Goal: Information Seeking & Learning: Learn about a topic

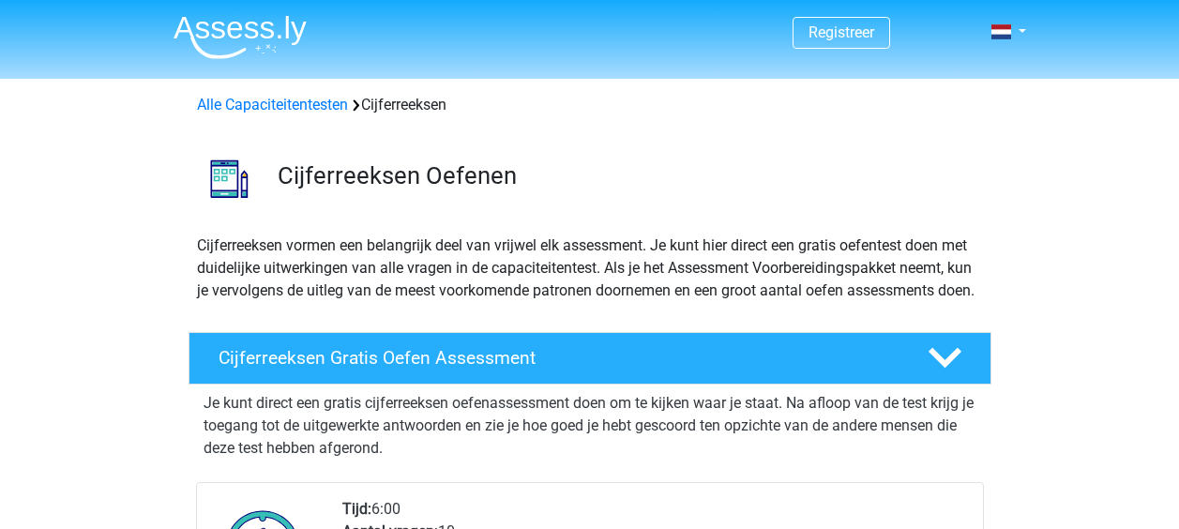
scroll to position [281, 0]
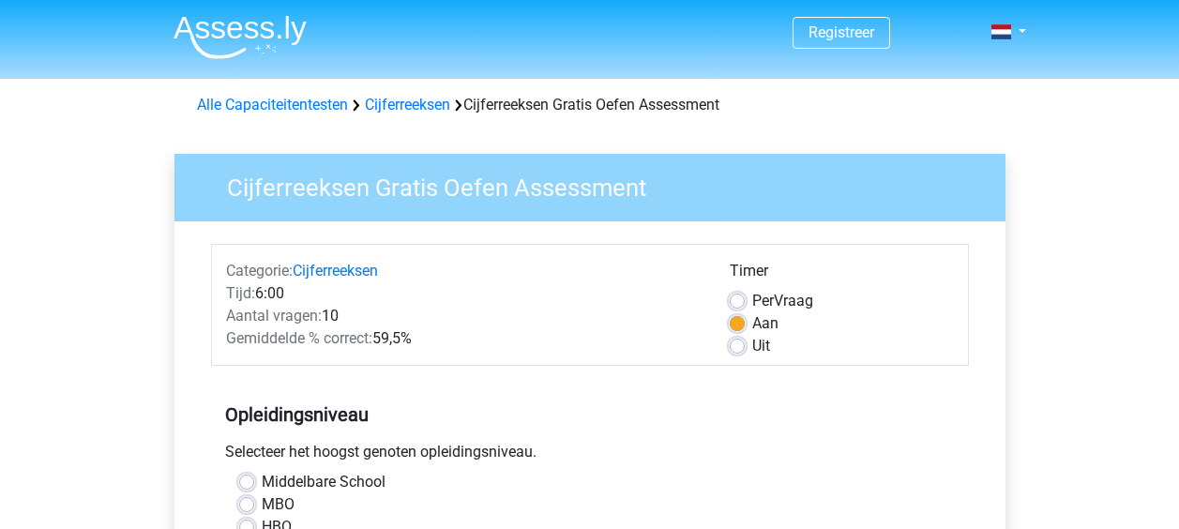
scroll to position [188, 0]
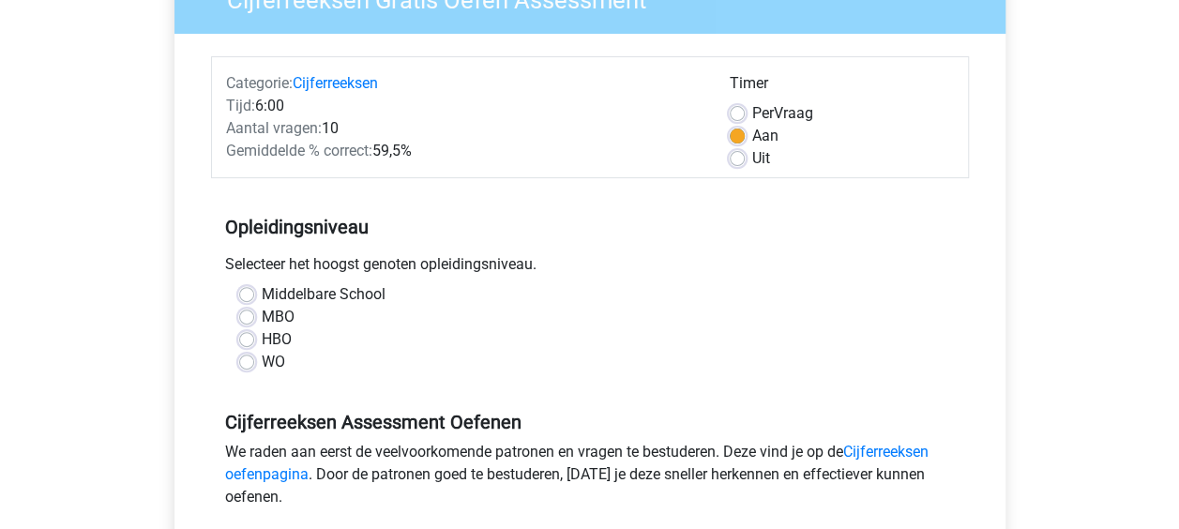
click at [752, 158] on label "Uit" at bounding box center [761, 158] width 18 height 23
click at [738, 158] on input "Uit" at bounding box center [737, 156] width 15 height 19
radio input "true"
click at [262, 337] on label "HBO" at bounding box center [277, 339] width 30 height 23
click at [241, 337] on input "HBO" at bounding box center [246, 337] width 15 height 19
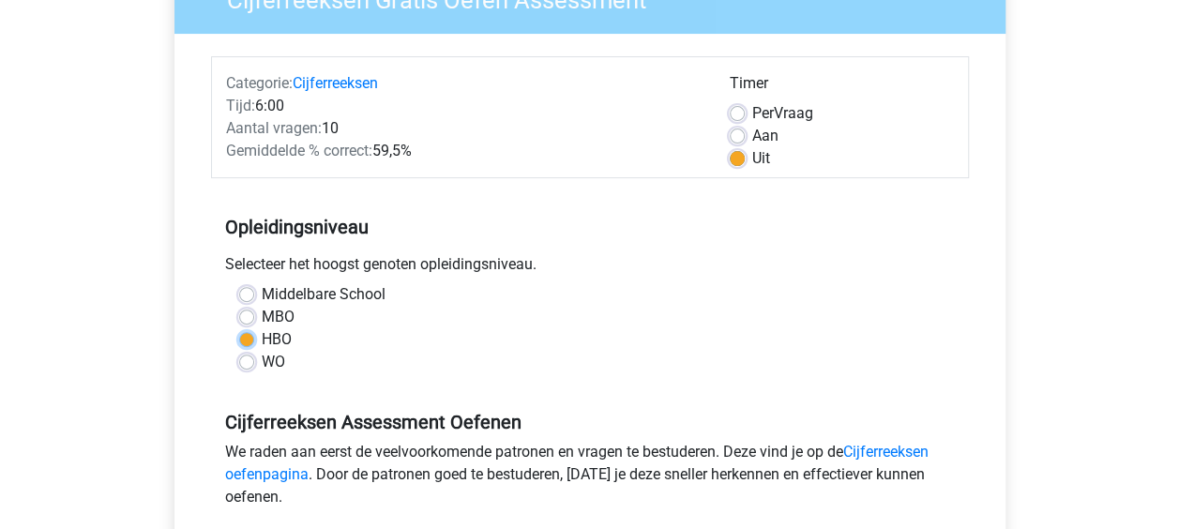
radio input "true"
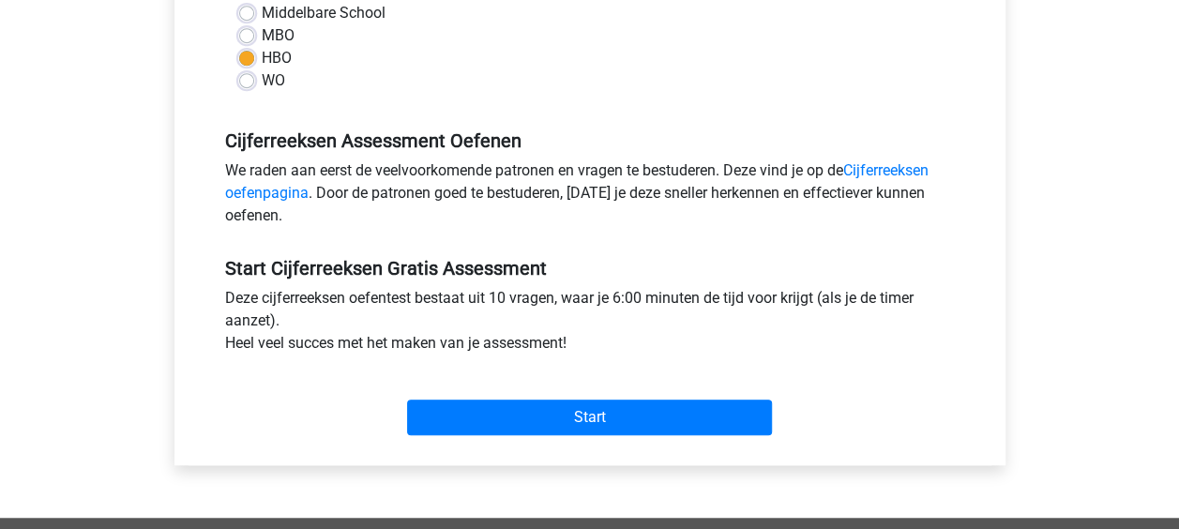
scroll to position [401, 0]
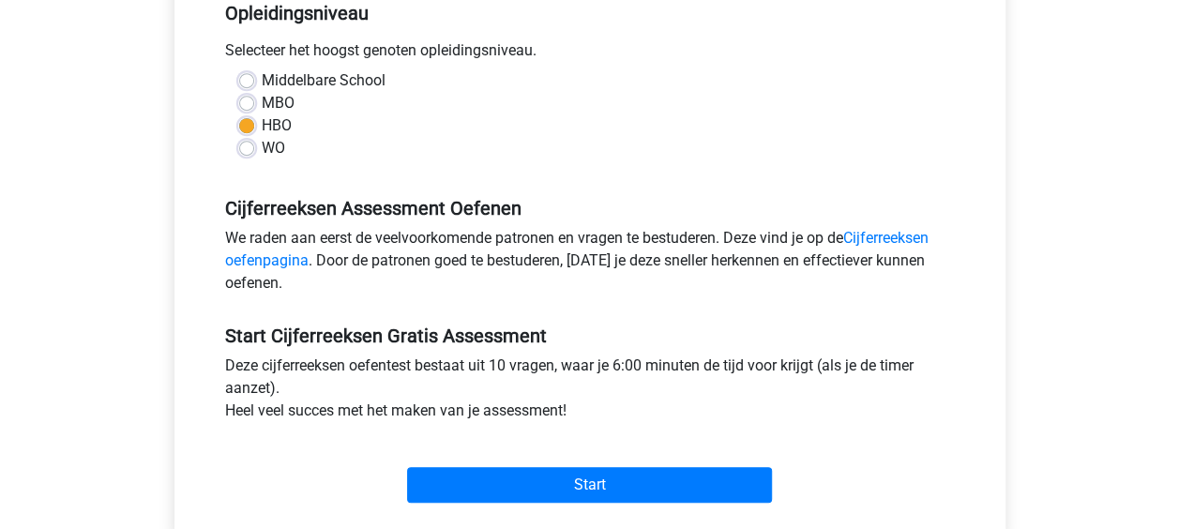
click at [660, 177] on div "Cijferreeksen Assessment Oefenen We raden aan eerst de veelvoorkomende patronen…" at bounding box center [590, 238] width 758 height 128
click at [273, 102] on label "MBO" at bounding box center [278, 103] width 33 height 23
click at [254, 102] on input "MBO" at bounding box center [246, 101] width 15 height 19
radio input "true"
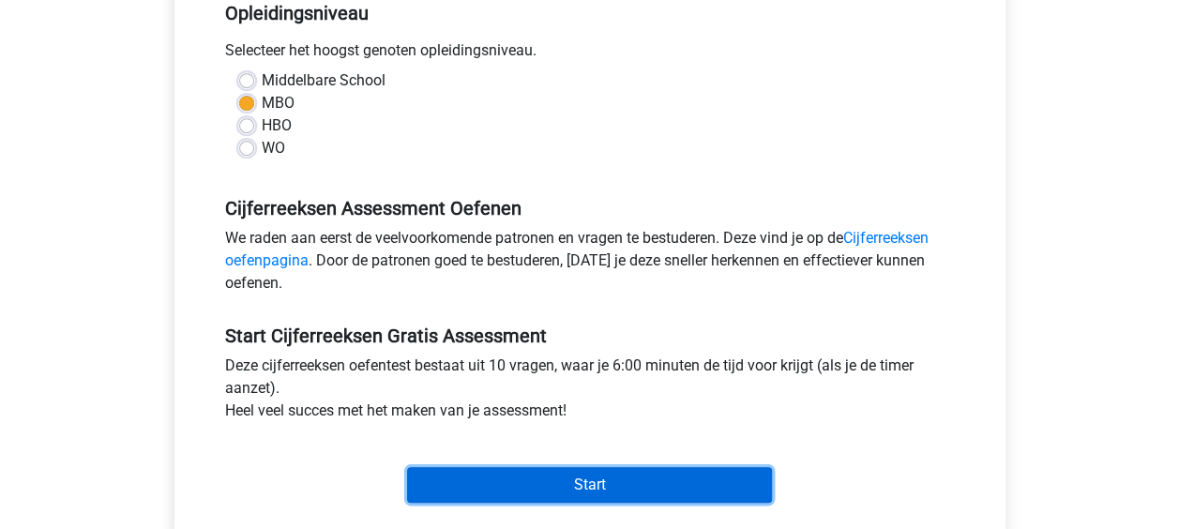
click at [558, 478] on input "Start" at bounding box center [589, 485] width 365 height 36
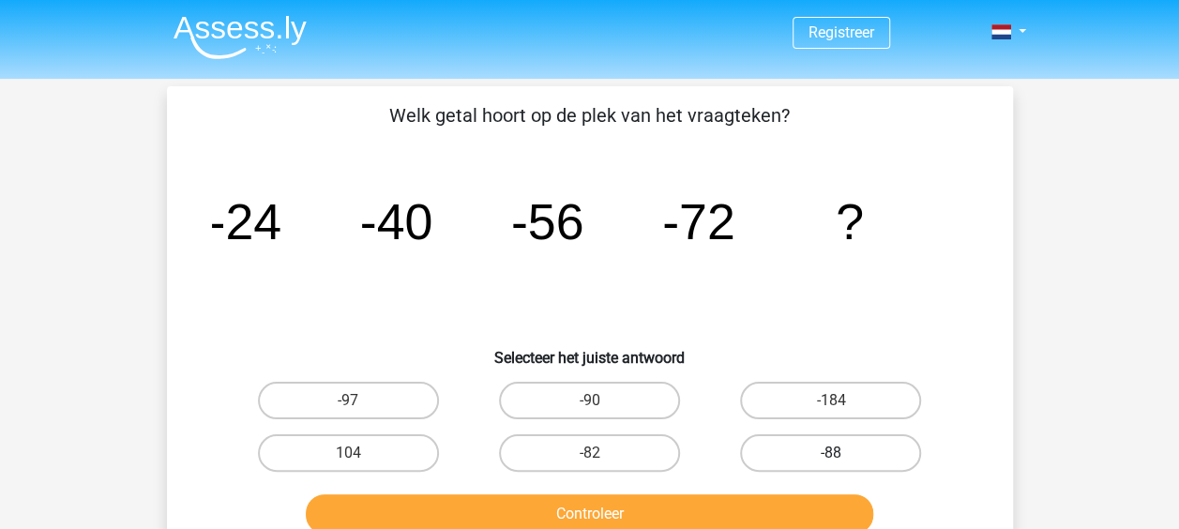
click at [790, 451] on label "-88" at bounding box center [830, 453] width 181 height 38
click at [831, 453] on input "-88" at bounding box center [837, 459] width 12 height 12
radio input "true"
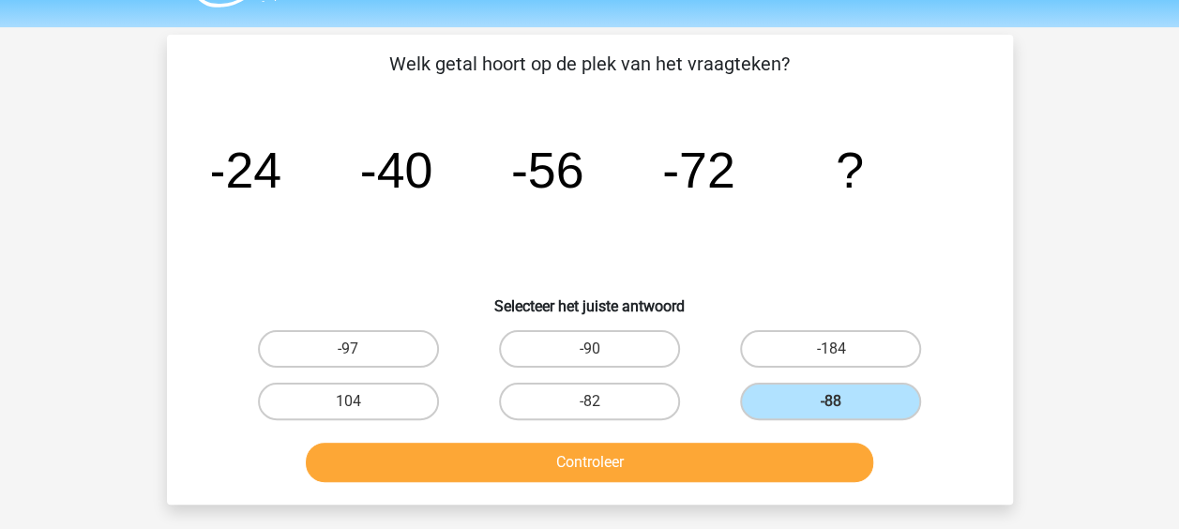
scroll to position [94, 0]
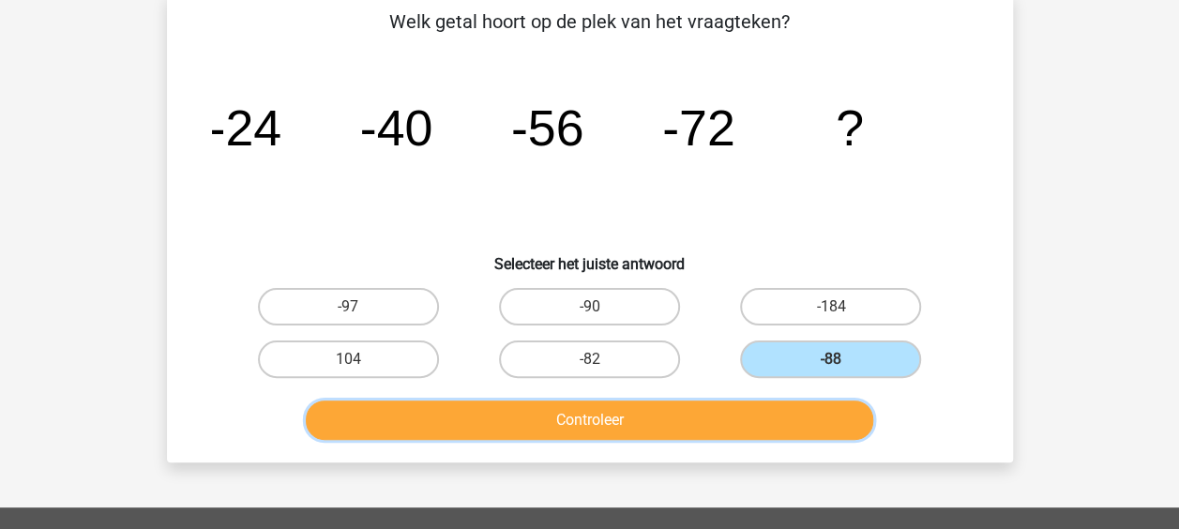
click at [640, 403] on button "Controleer" at bounding box center [589, 419] width 567 height 39
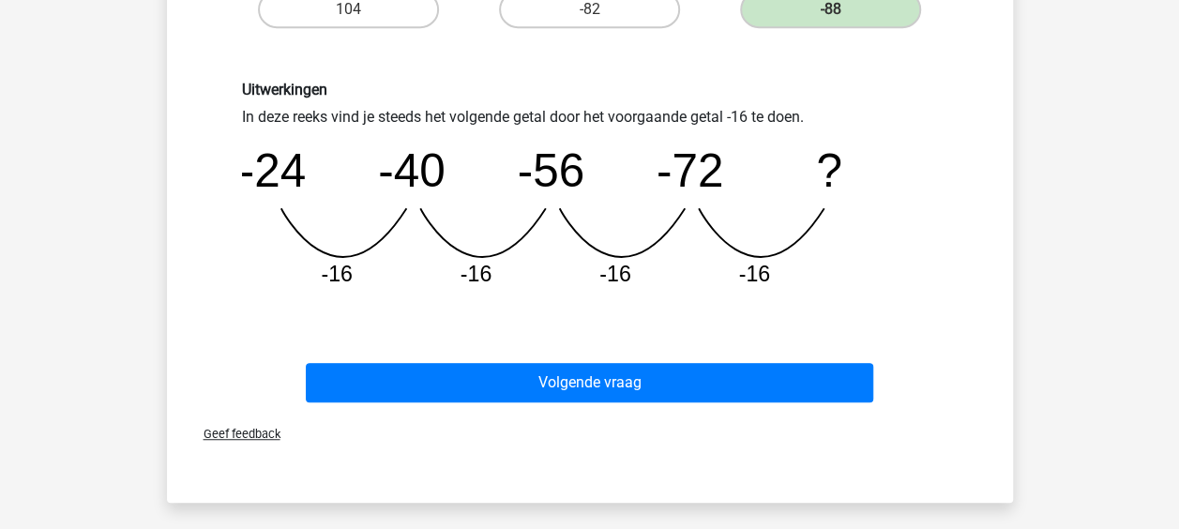
scroll to position [469, 0]
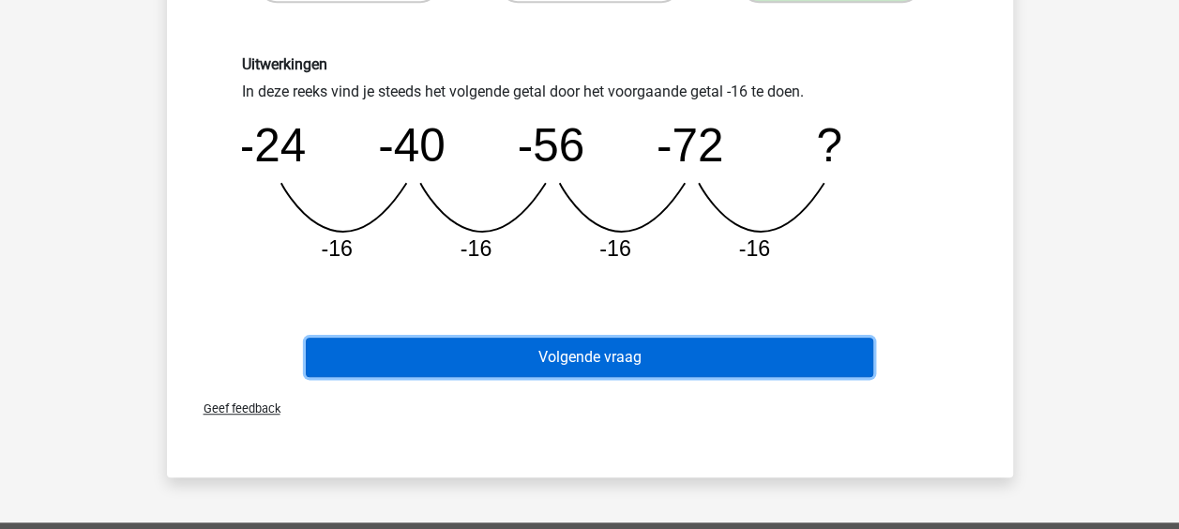
click at [635, 353] on button "Volgende vraag" at bounding box center [589, 357] width 567 height 39
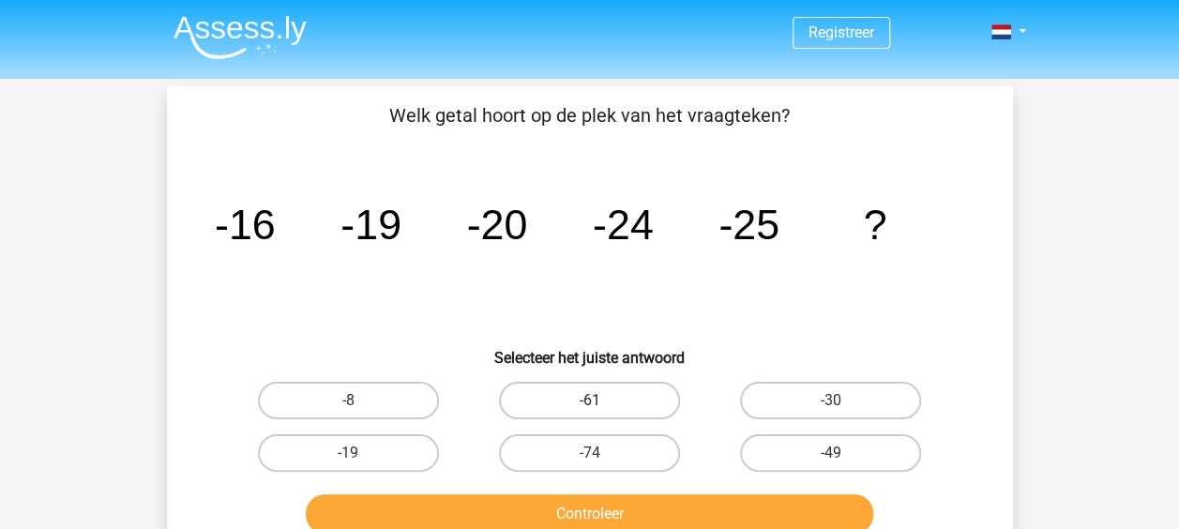
scroll to position [94, 0]
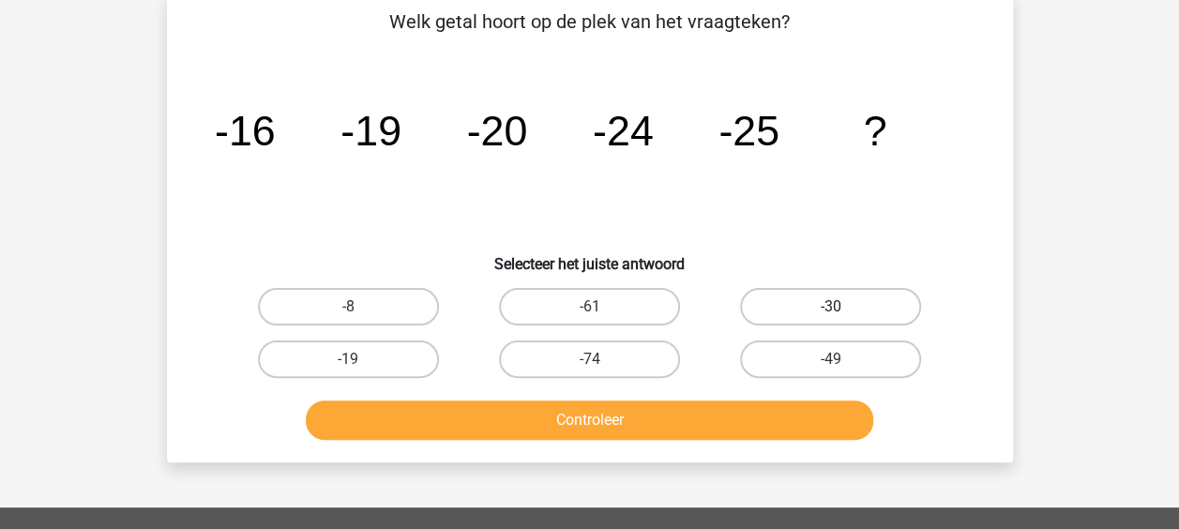
click at [840, 295] on label "-30" at bounding box center [830, 307] width 181 height 38
click at [840, 307] on input "-30" at bounding box center [837, 313] width 12 height 12
radio input "true"
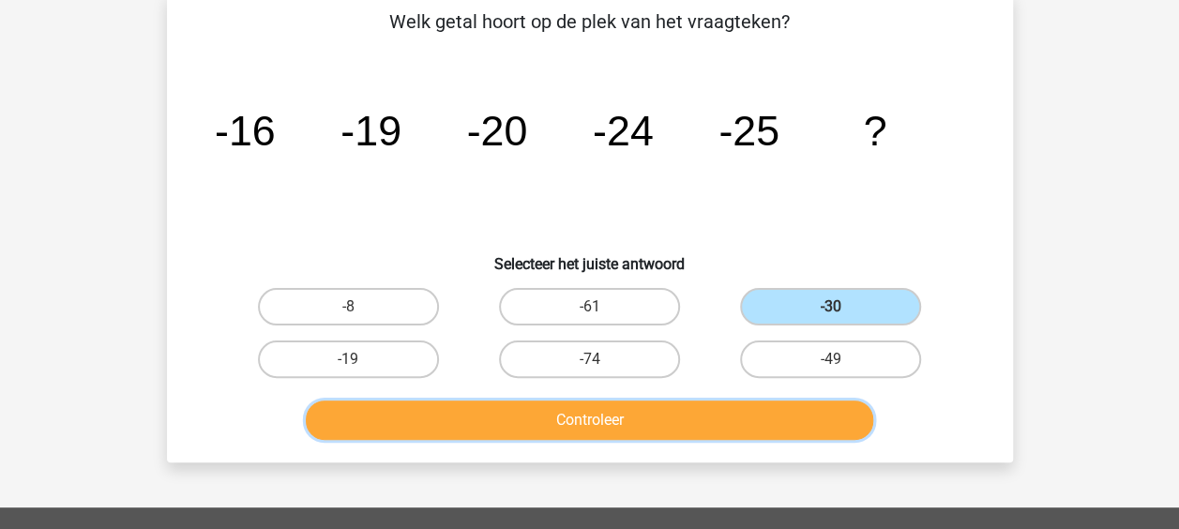
click at [644, 413] on button "Controleer" at bounding box center [589, 419] width 567 height 39
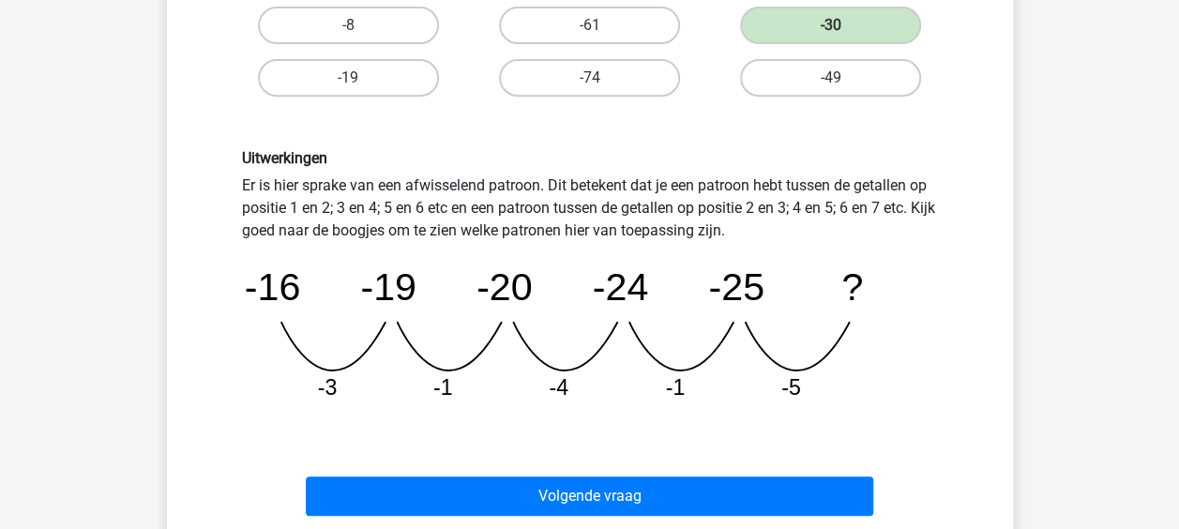
scroll to position [469, 0]
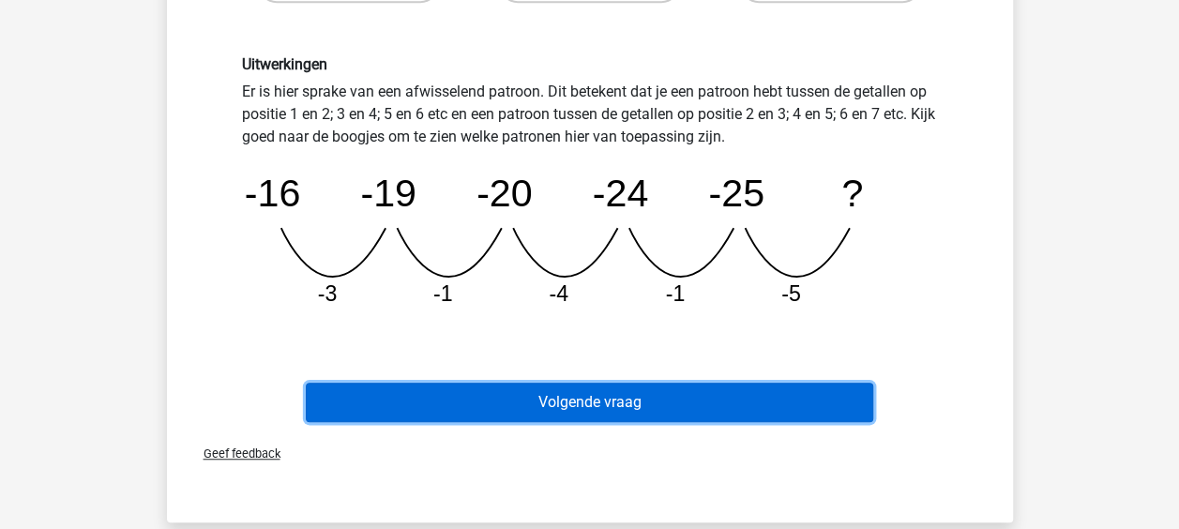
click at [592, 400] on button "Volgende vraag" at bounding box center [589, 402] width 567 height 39
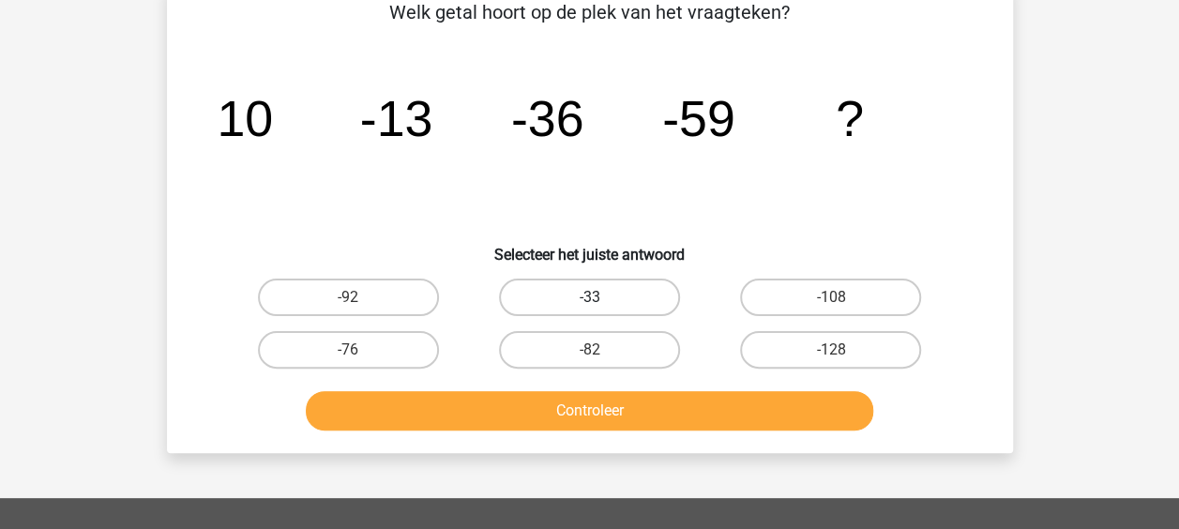
scroll to position [86, 0]
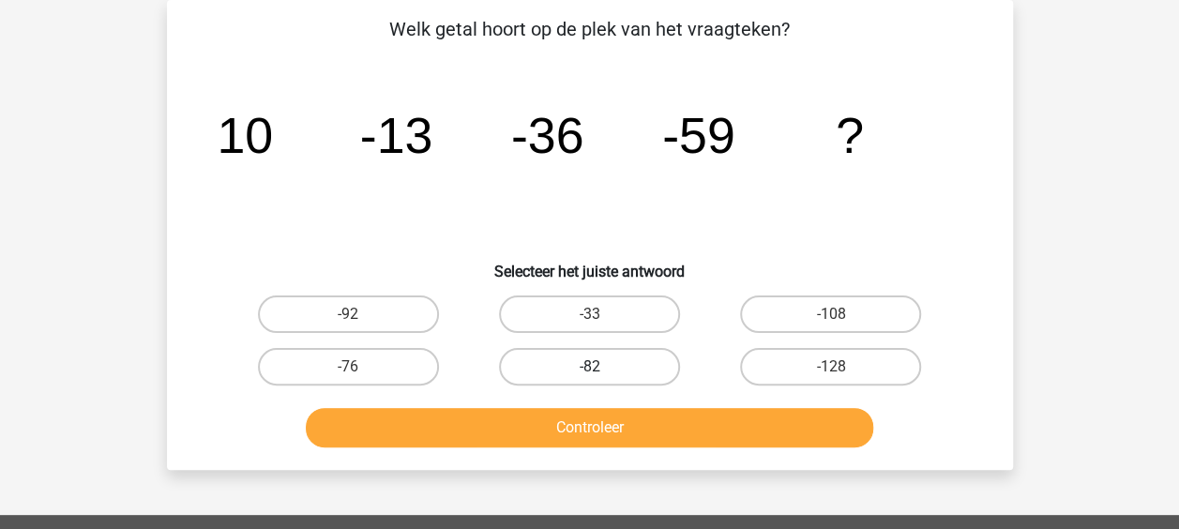
click at [602, 364] on label "-82" at bounding box center [589, 367] width 181 height 38
click at [601, 367] on input "-82" at bounding box center [595, 373] width 12 height 12
radio input "true"
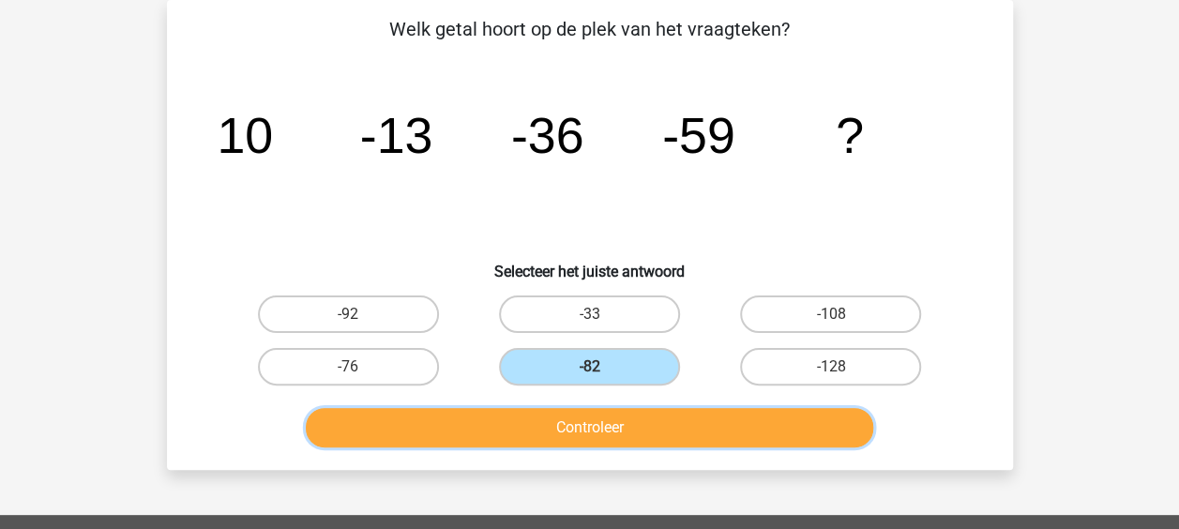
click at [645, 439] on button "Controleer" at bounding box center [589, 427] width 567 height 39
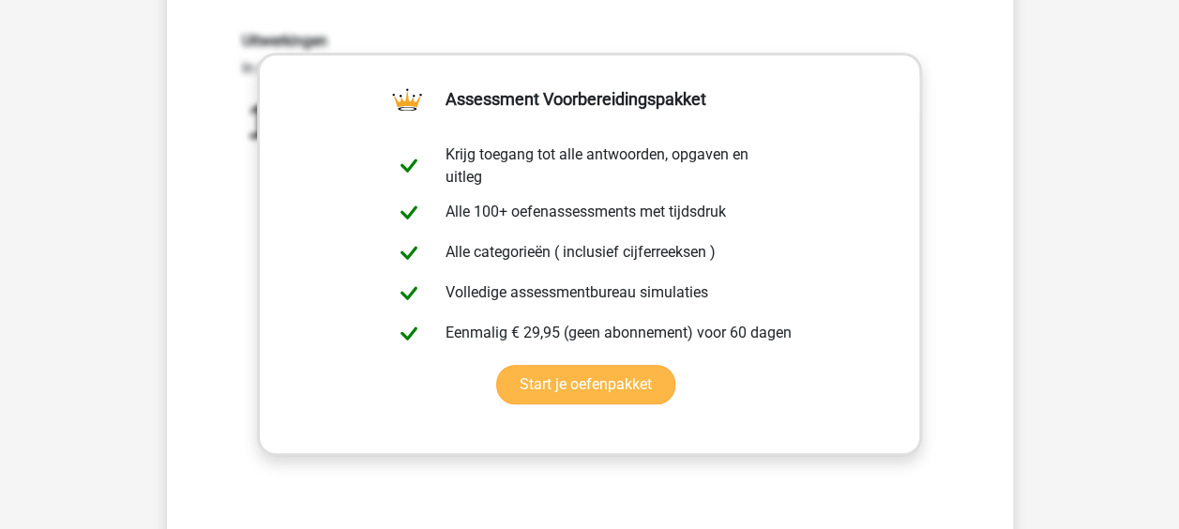
scroll to position [555, 0]
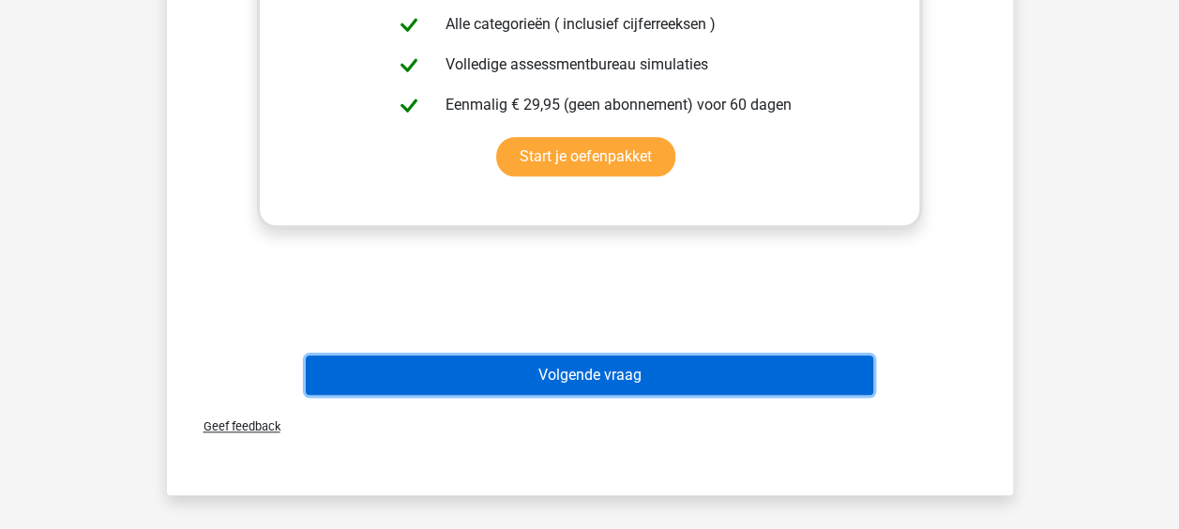
click at [609, 387] on button "Volgende vraag" at bounding box center [589, 374] width 567 height 39
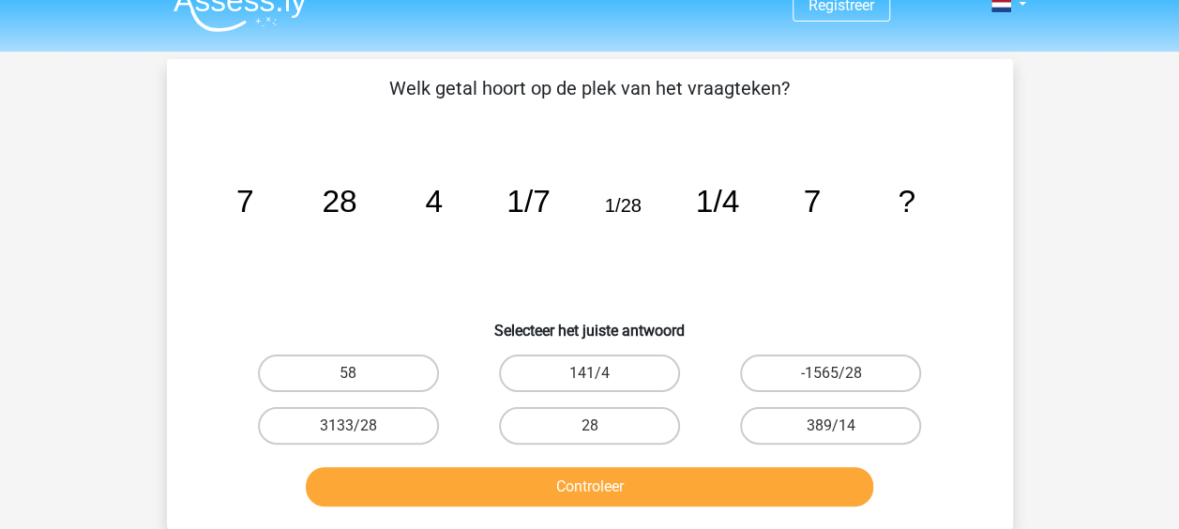
scroll to position [0, 0]
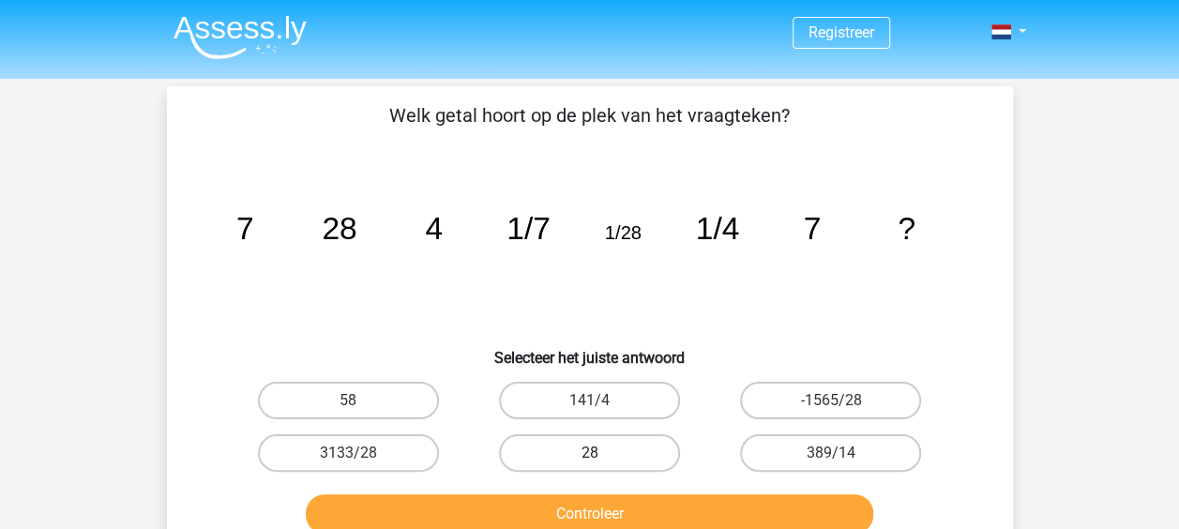
click at [596, 443] on label "28" at bounding box center [589, 453] width 181 height 38
click at [596, 453] on input "28" at bounding box center [595, 459] width 12 height 12
radio input "true"
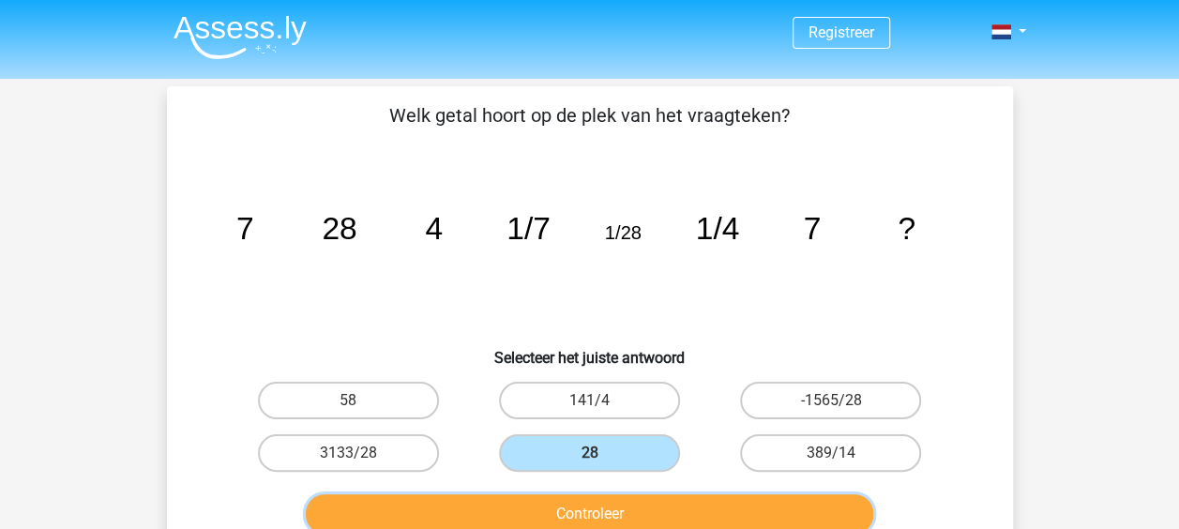
click at [611, 501] on button "Controleer" at bounding box center [589, 513] width 567 height 39
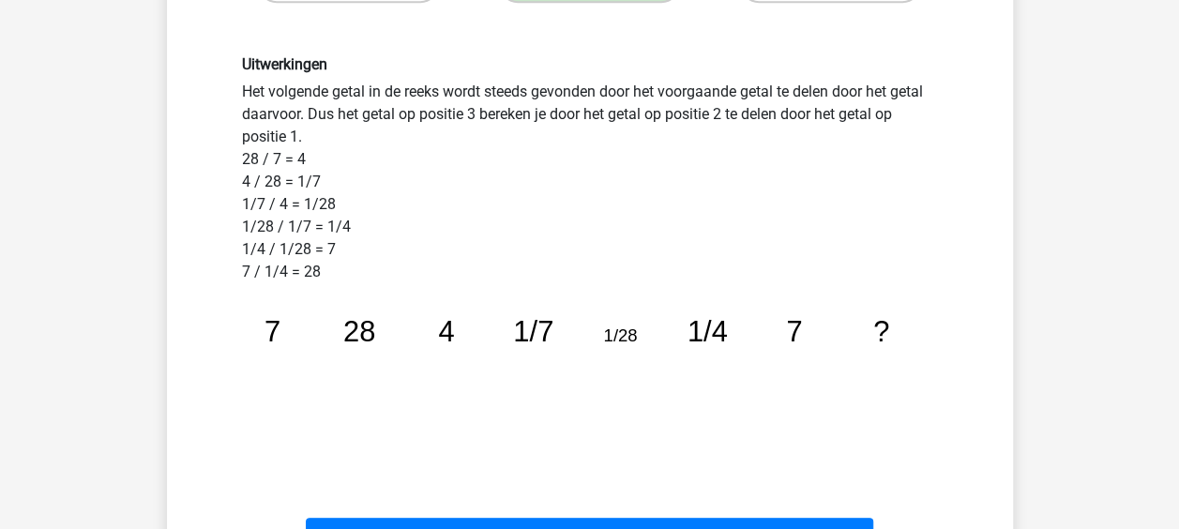
scroll to position [563, 0]
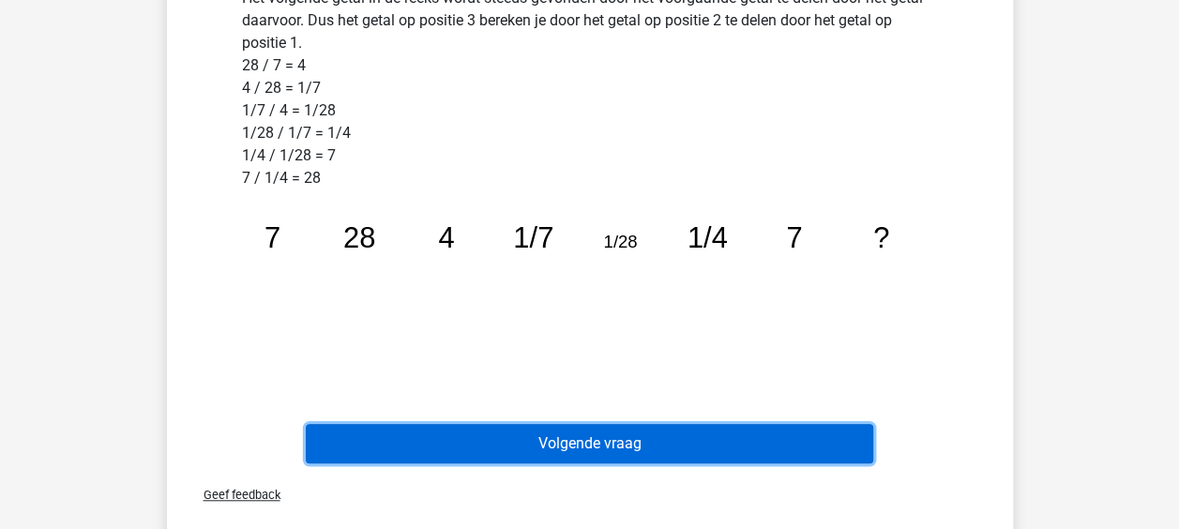
click at [581, 431] on button "Volgende vraag" at bounding box center [589, 443] width 567 height 39
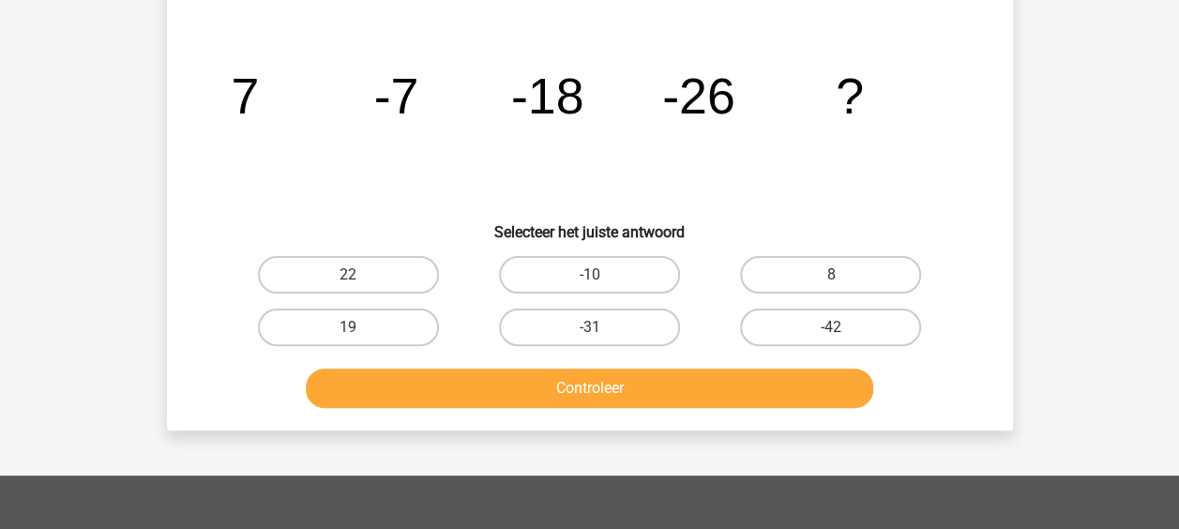
scroll to position [86, 0]
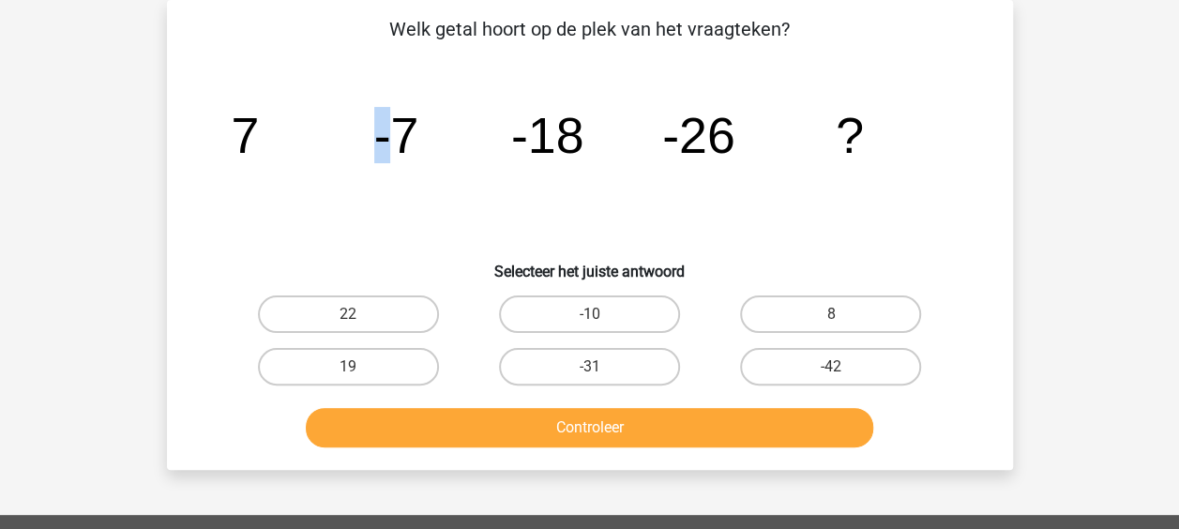
drag, startPoint x: 482, startPoint y: 144, endPoint x: 382, endPoint y: 204, distance: 116.4
click at [382, 204] on icon "image/svg+xml 7 -7 -18 -26 ?" at bounding box center [590, 152] width 756 height 189
click at [601, 368] on label "-31" at bounding box center [589, 367] width 181 height 38
click at [601, 368] on input "-31" at bounding box center [595, 373] width 12 height 12
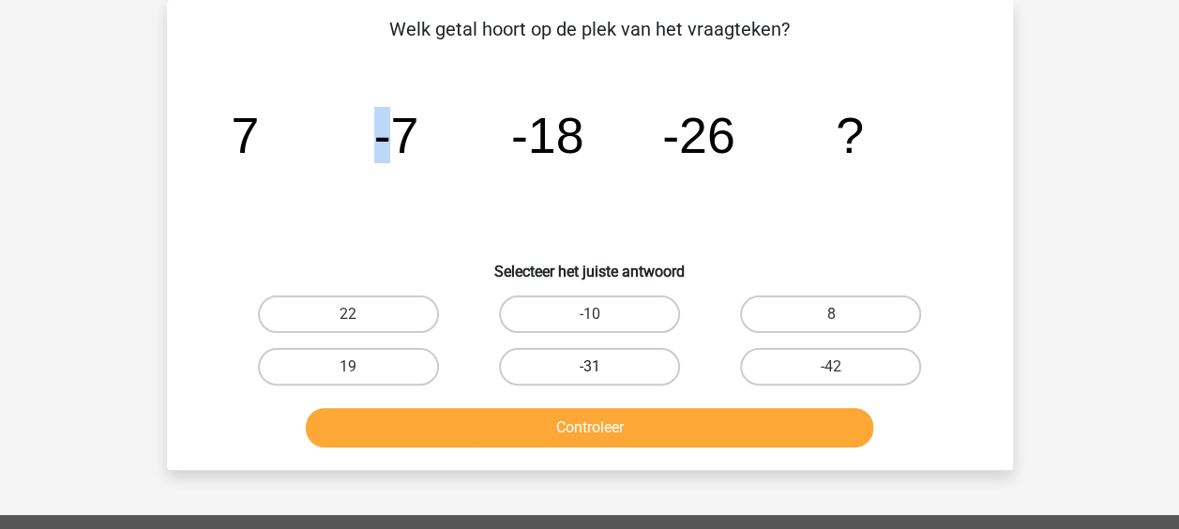
radio input "true"
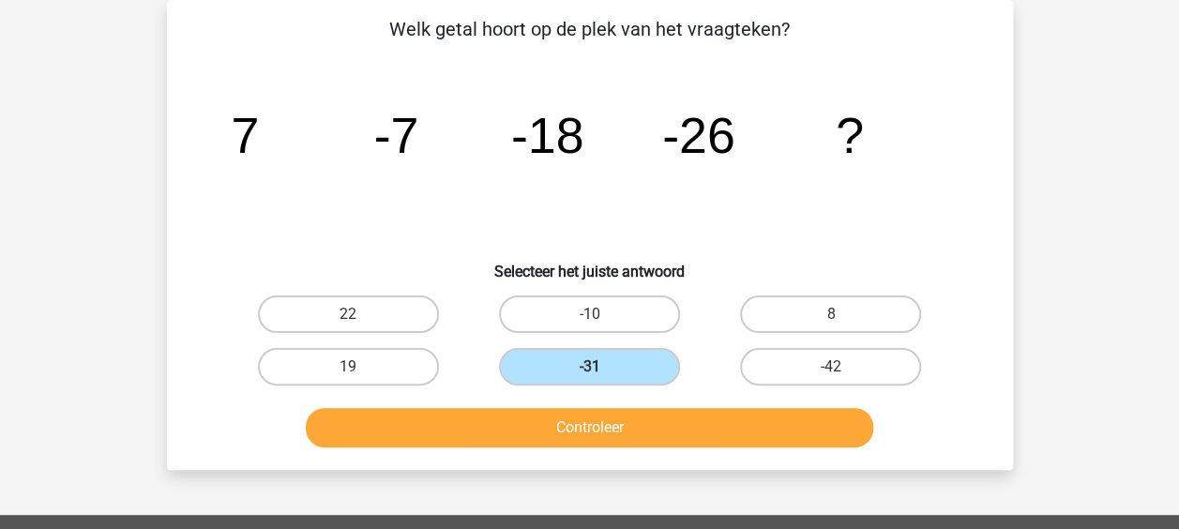
click at [610, 450] on div "Controleer" at bounding box center [590, 431] width 724 height 47
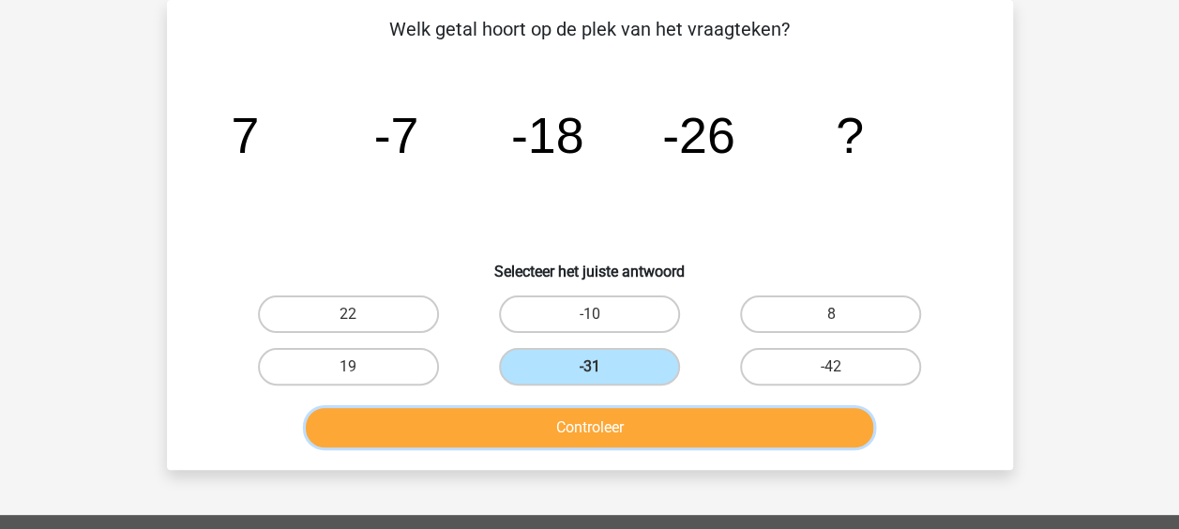
click at [584, 428] on button "Controleer" at bounding box center [589, 427] width 567 height 39
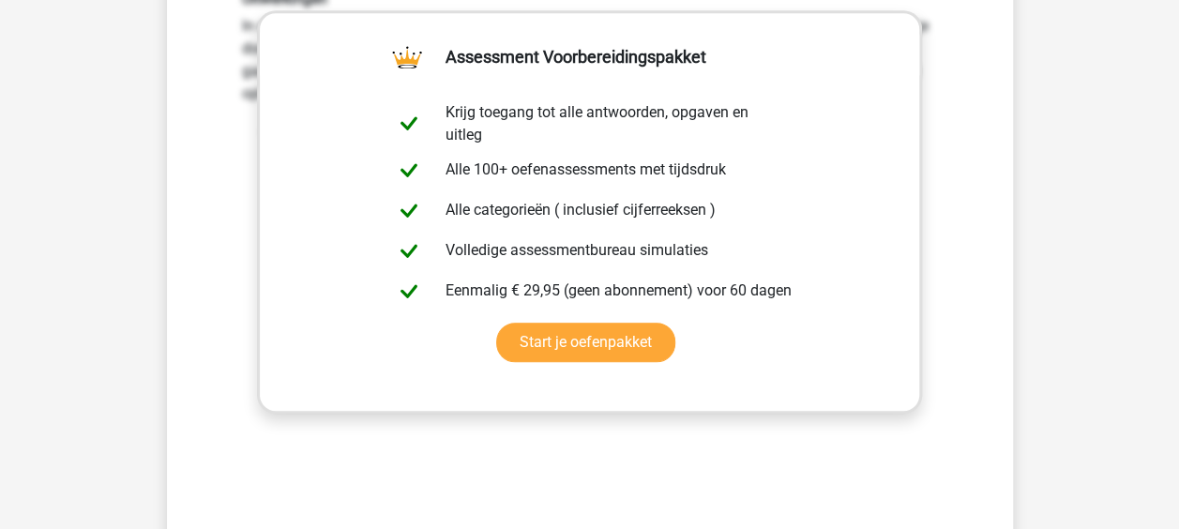
scroll to position [649, 0]
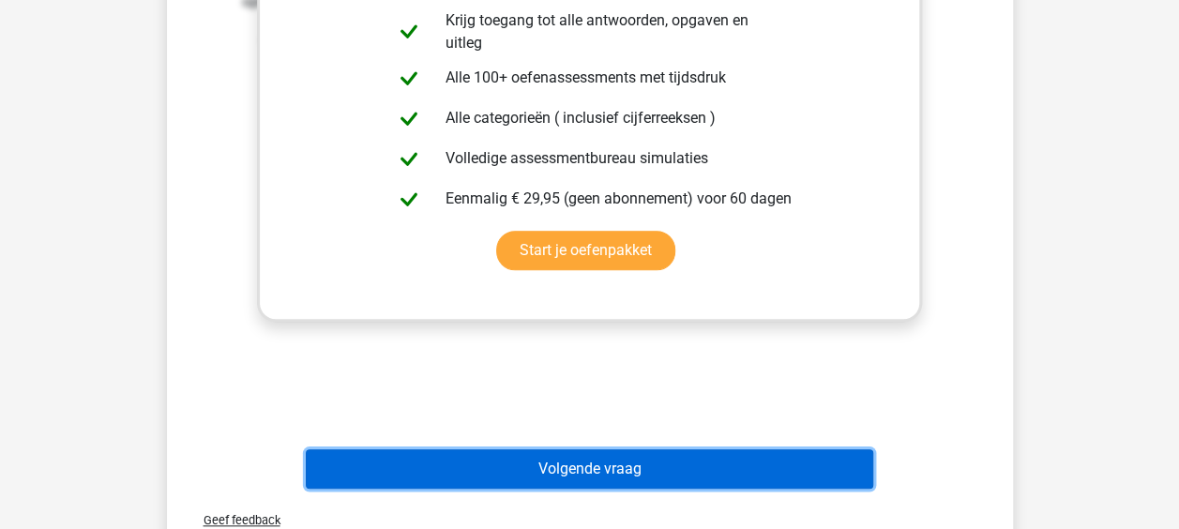
click at [602, 472] on button "Volgende vraag" at bounding box center [589, 468] width 567 height 39
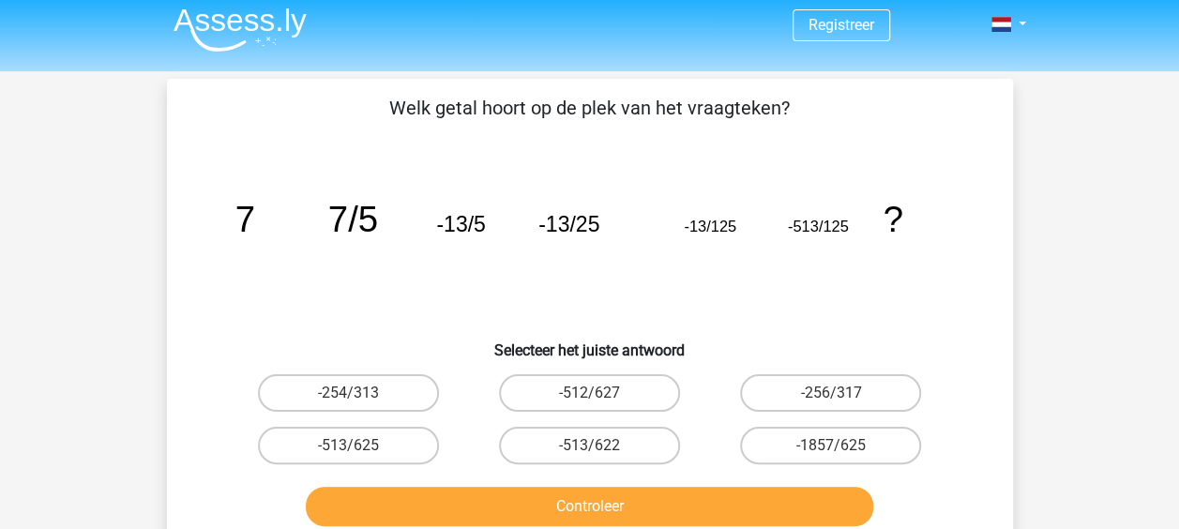
scroll to position [4, 0]
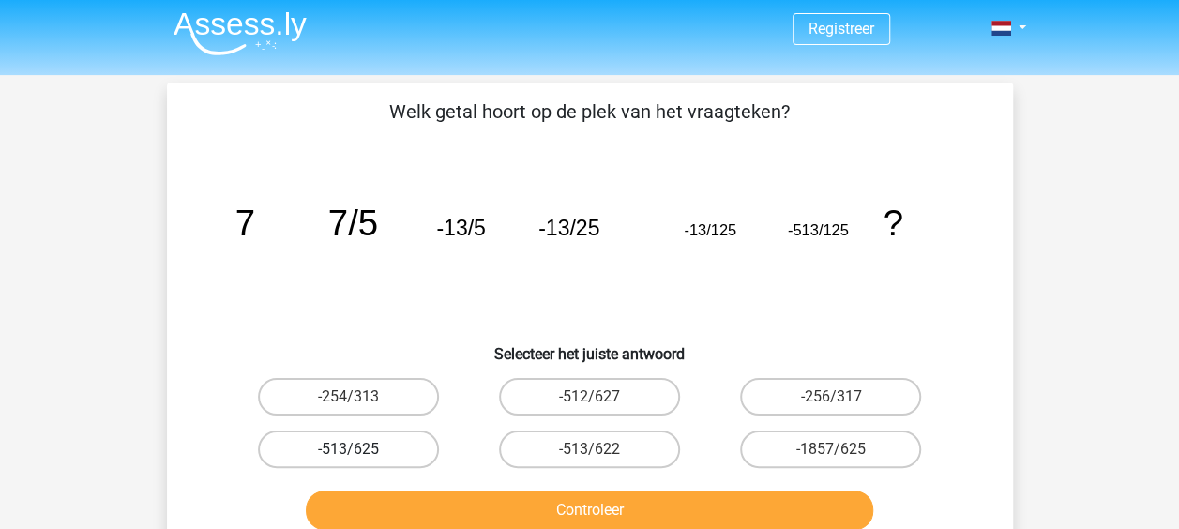
click at [364, 452] on label "-513/625" at bounding box center [348, 449] width 181 height 38
click at [360, 452] on input "-513/625" at bounding box center [354, 455] width 12 height 12
radio input "true"
click at [475, 475] on div "-513/622" at bounding box center [589, 449] width 241 height 53
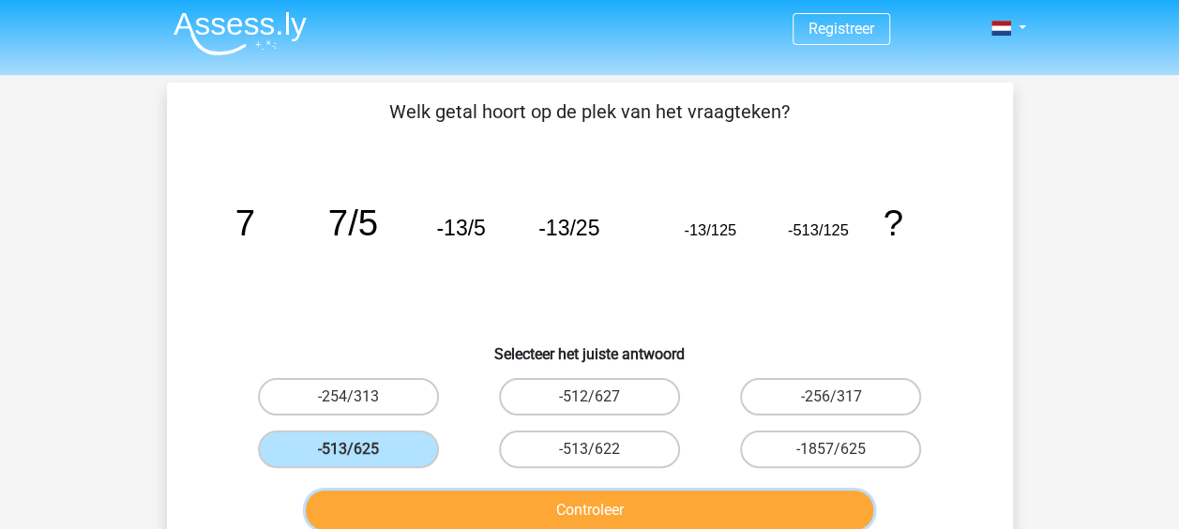
click at [482, 493] on button "Controleer" at bounding box center [589, 509] width 567 height 39
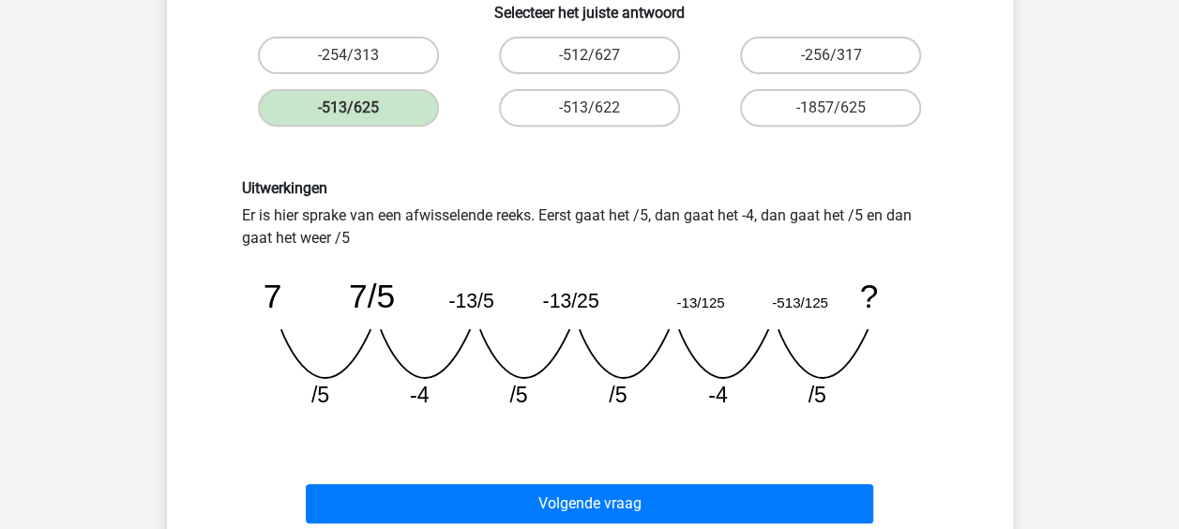
scroll to position [379, 0]
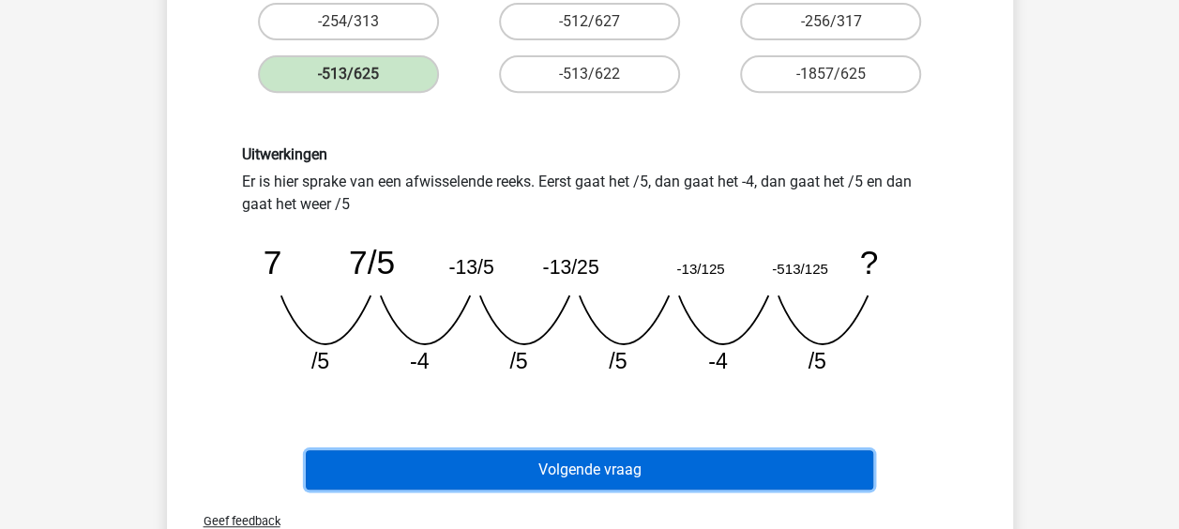
click at [532, 467] on button "Volgende vraag" at bounding box center [589, 469] width 567 height 39
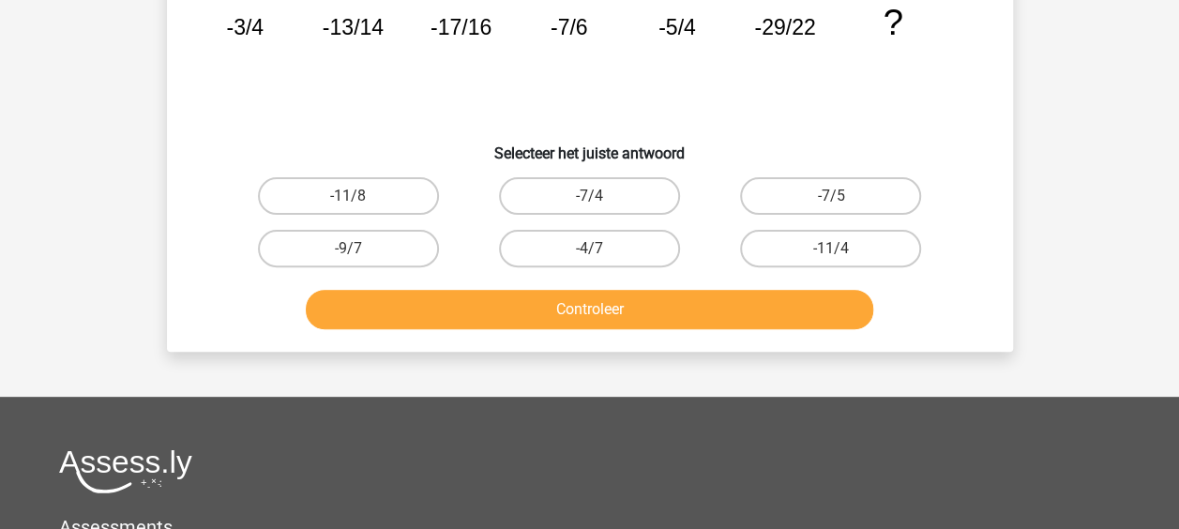
scroll to position [86, 0]
